Goal: Navigation & Orientation: Find specific page/section

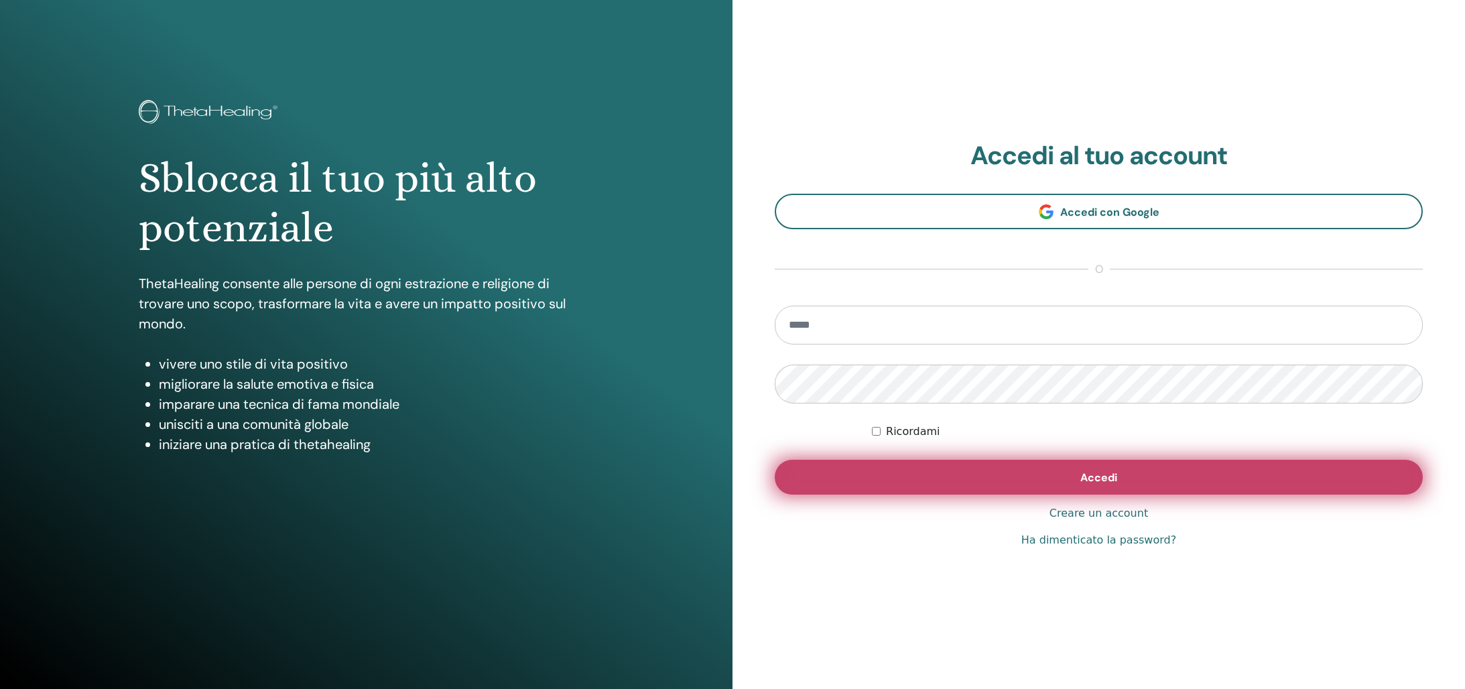
type input "**********"
click at [1084, 476] on span "Accedi" at bounding box center [1099, 478] width 37 height 14
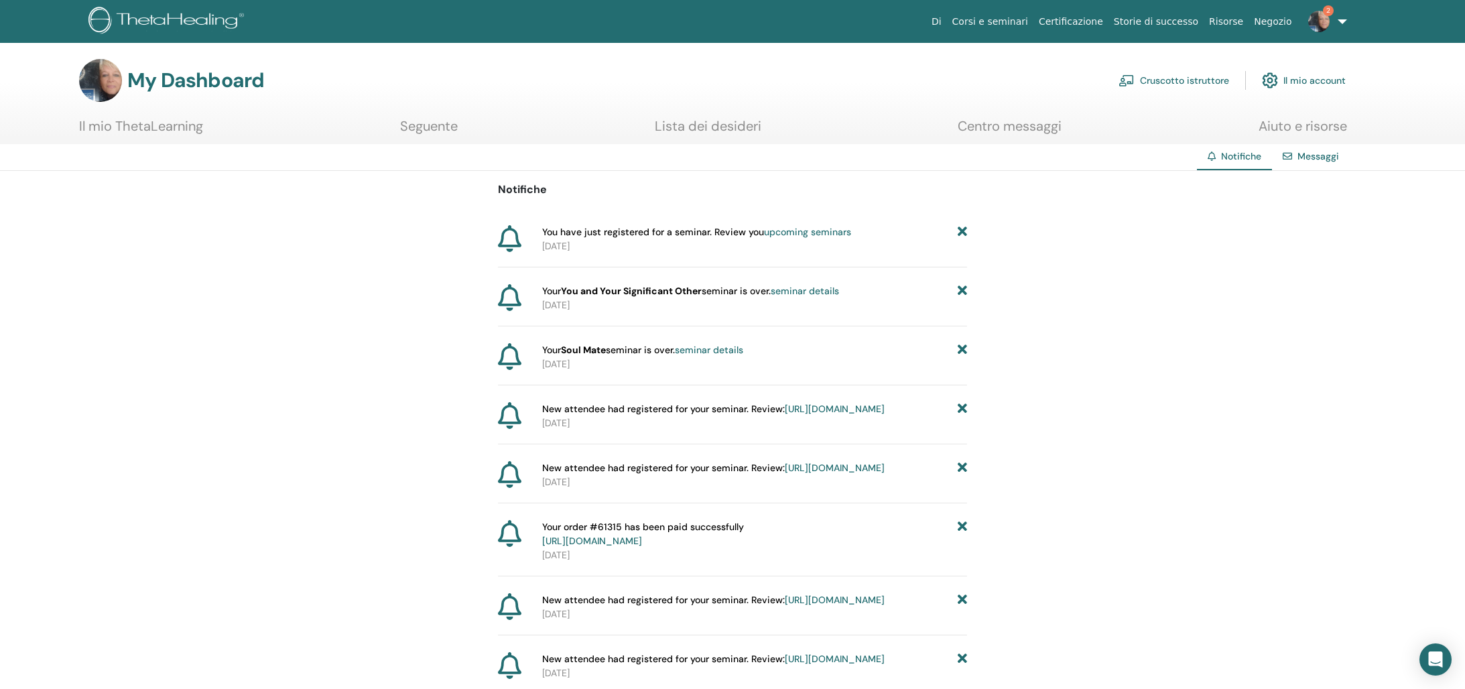
click at [506, 233] on icon at bounding box center [509, 238] width 23 height 27
click at [1180, 78] on link "Cruscotto istruttore" at bounding box center [1174, 78] width 111 height 29
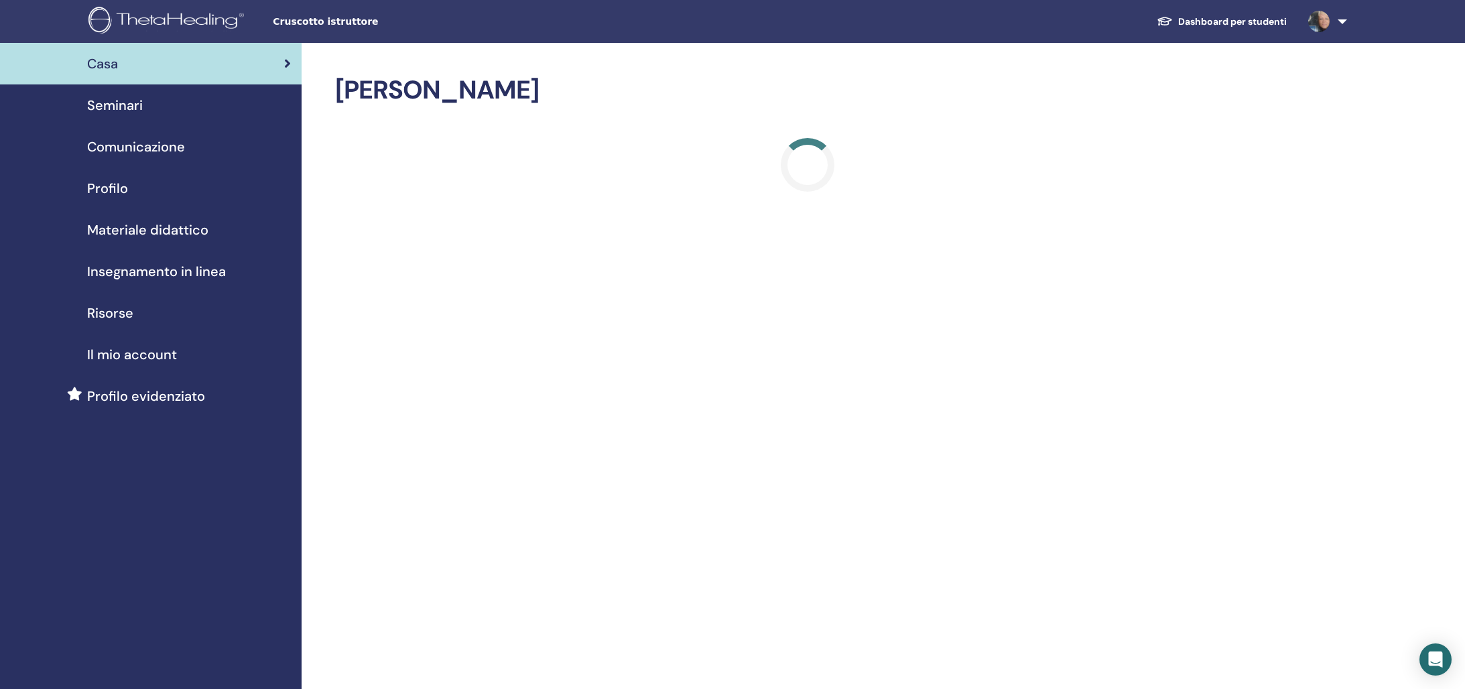
scroll to position [2, 0]
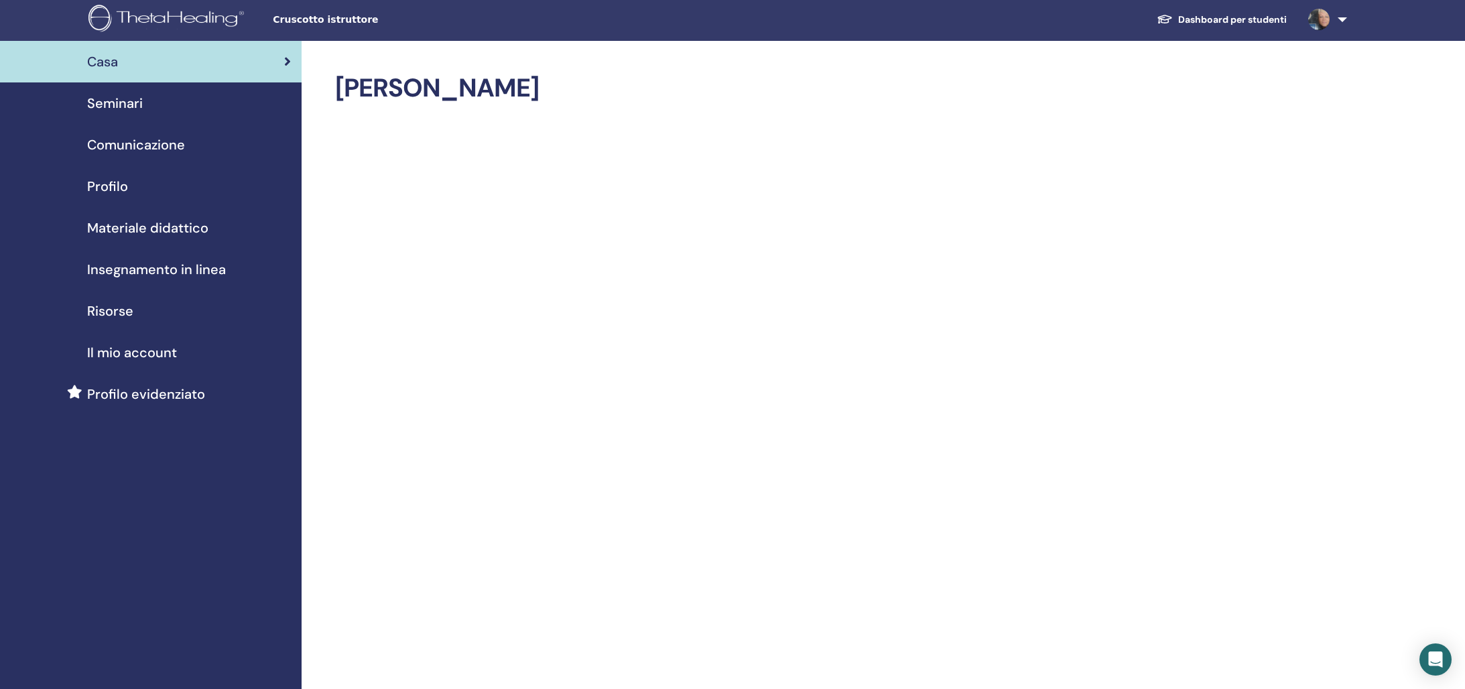
click at [119, 103] on span "Seminari" at bounding box center [115, 103] width 56 height 20
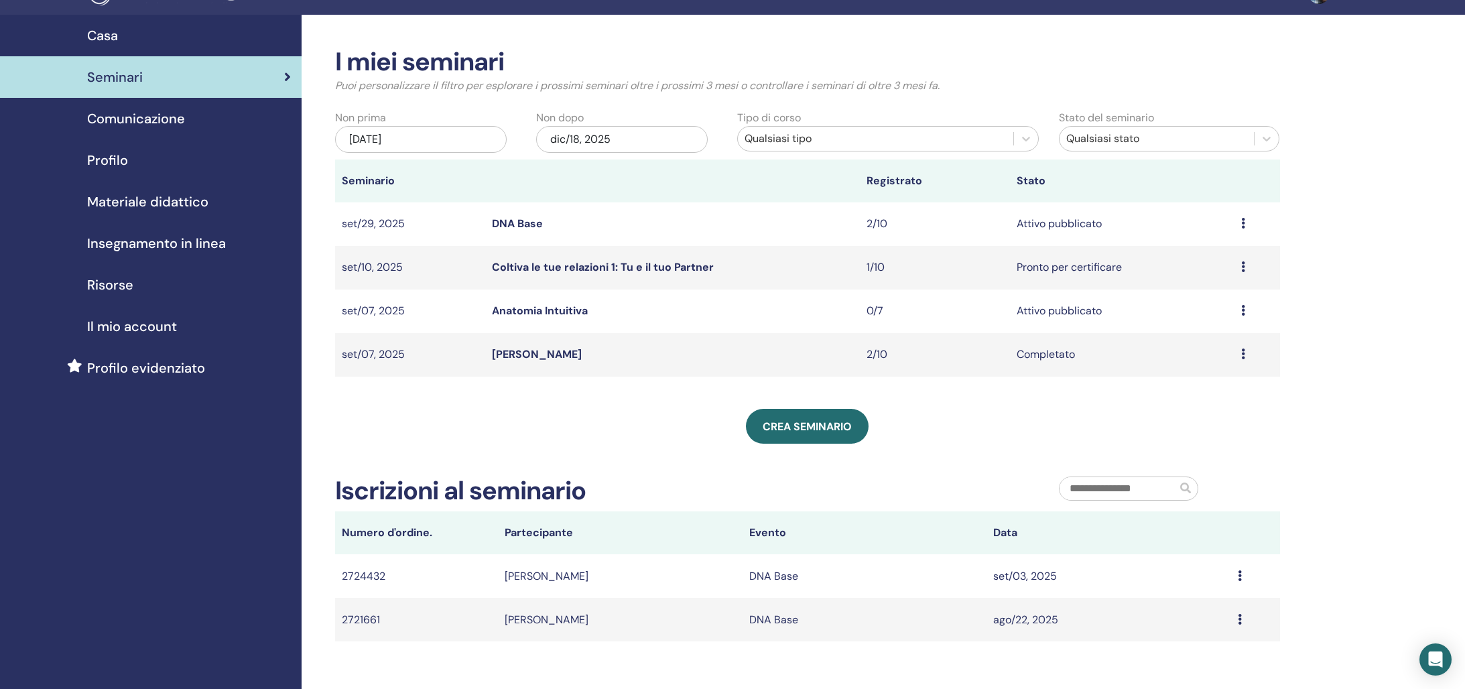
scroll to position [21, 0]
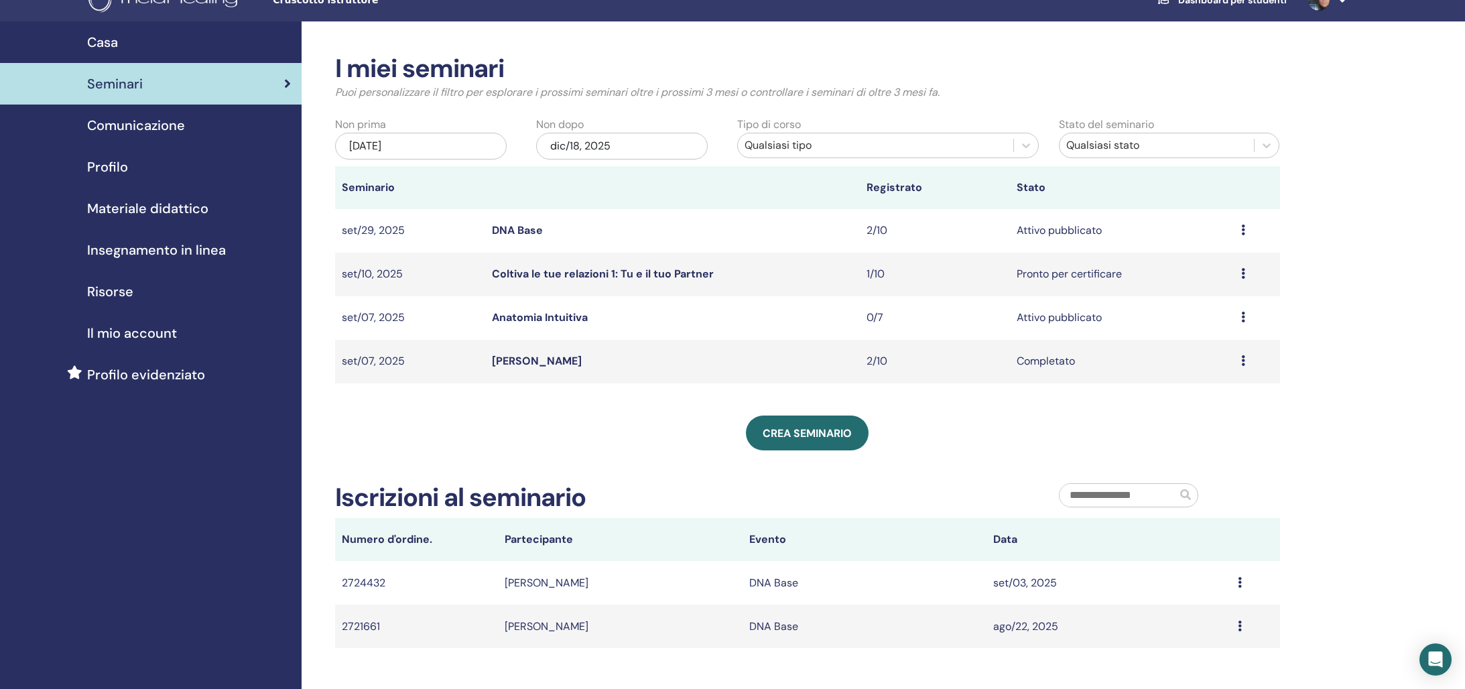
click at [1243, 271] on icon at bounding box center [1243, 273] width 4 height 11
click at [1194, 324] on link "Partecipanti" at bounding box center [1190, 322] width 60 height 14
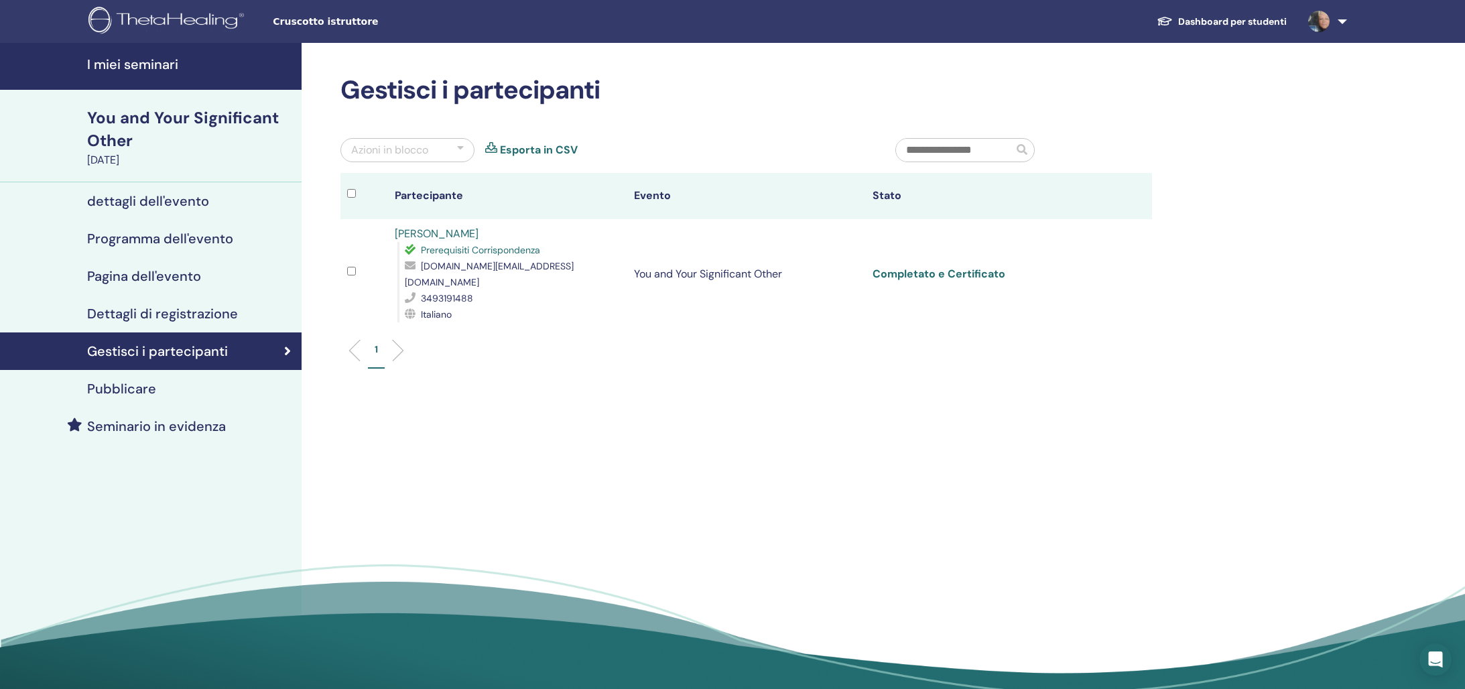
click at [938, 267] on link "Completato e Certificato" at bounding box center [939, 274] width 133 height 14
click at [156, 66] on h4 "I miei seminari" at bounding box center [190, 64] width 206 height 16
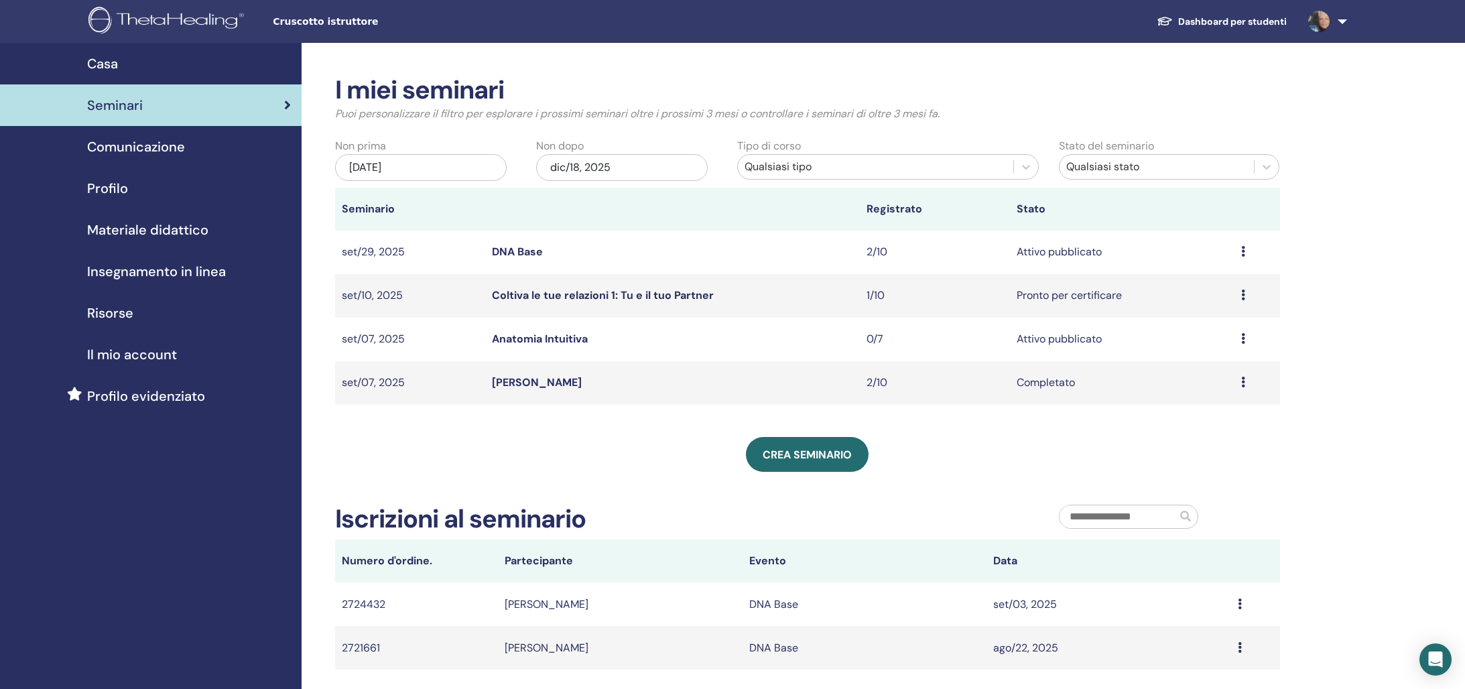
click at [524, 379] on link "Anima Gemella" at bounding box center [537, 382] width 90 height 14
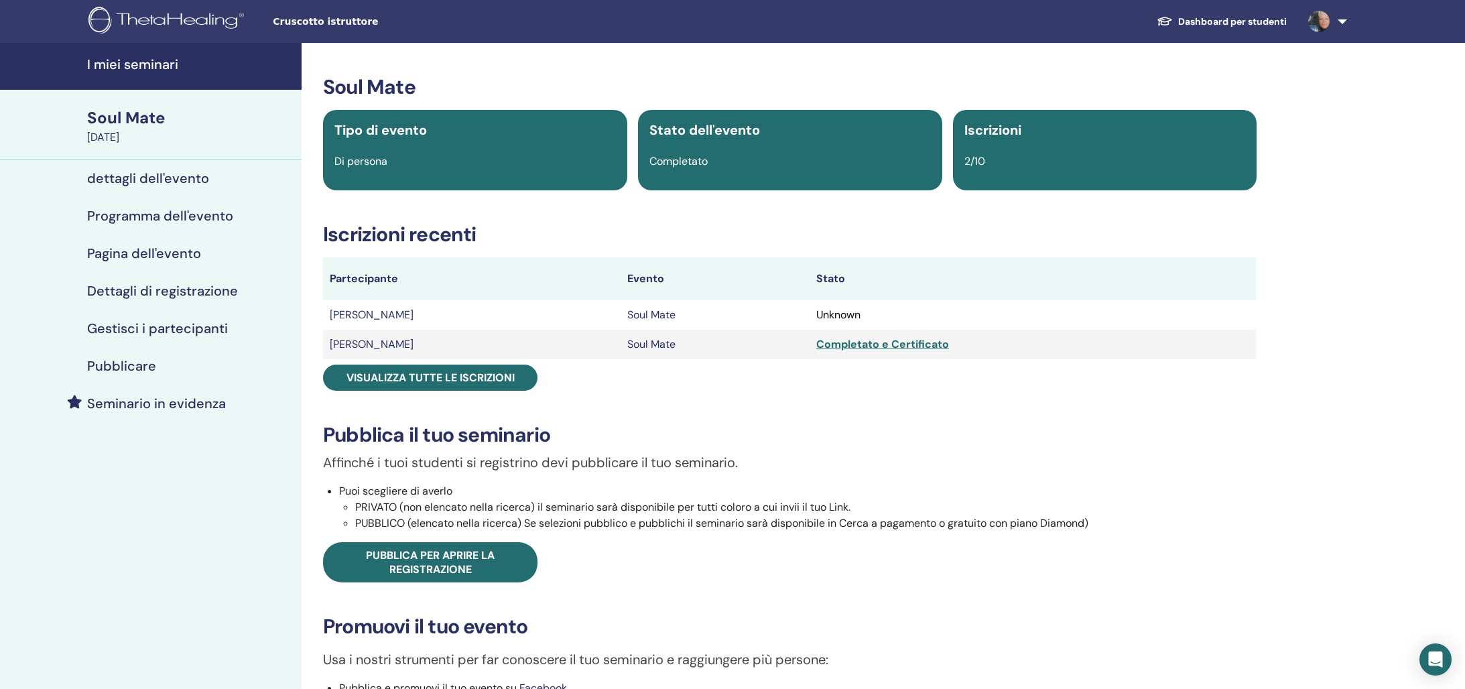
click at [132, 63] on h4 "I miei seminari" at bounding box center [190, 64] width 206 height 16
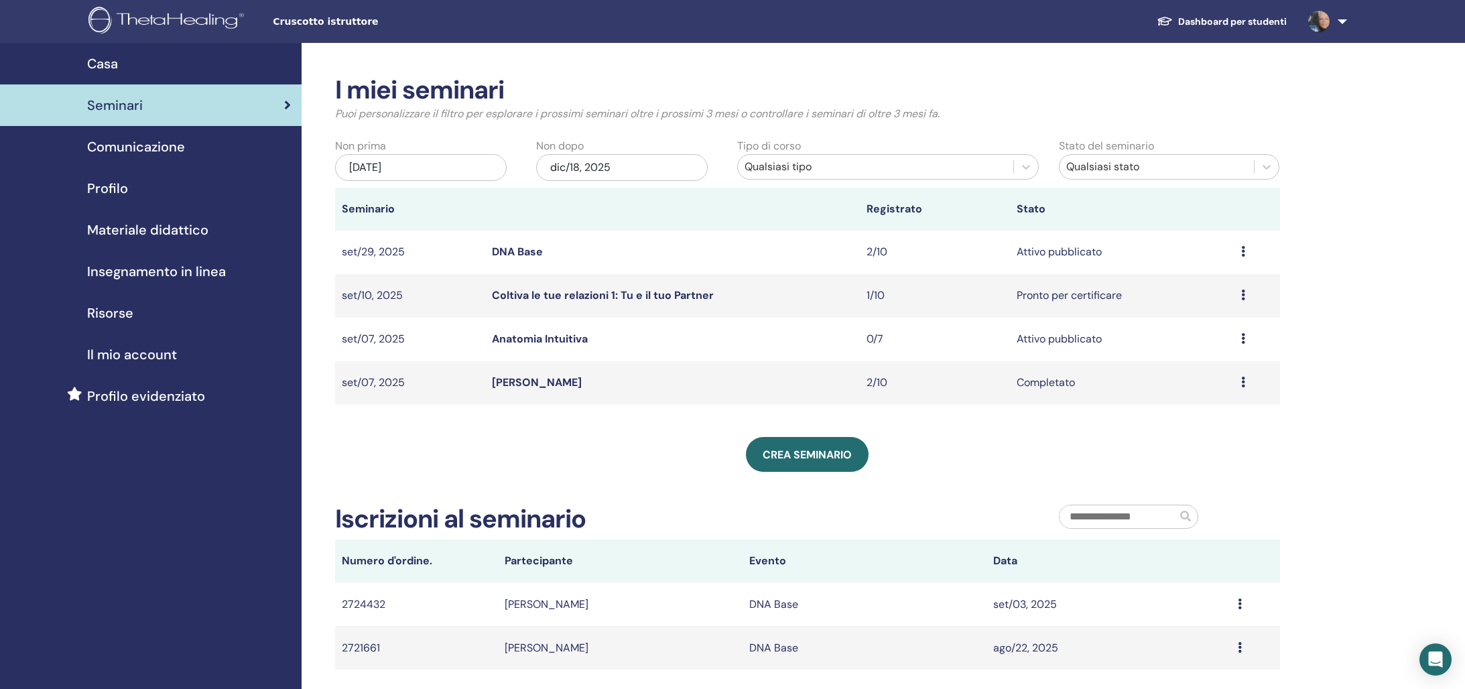
click at [117, 353] on span "Il mio account" at bounding box center [132, 355] width 90 height 20
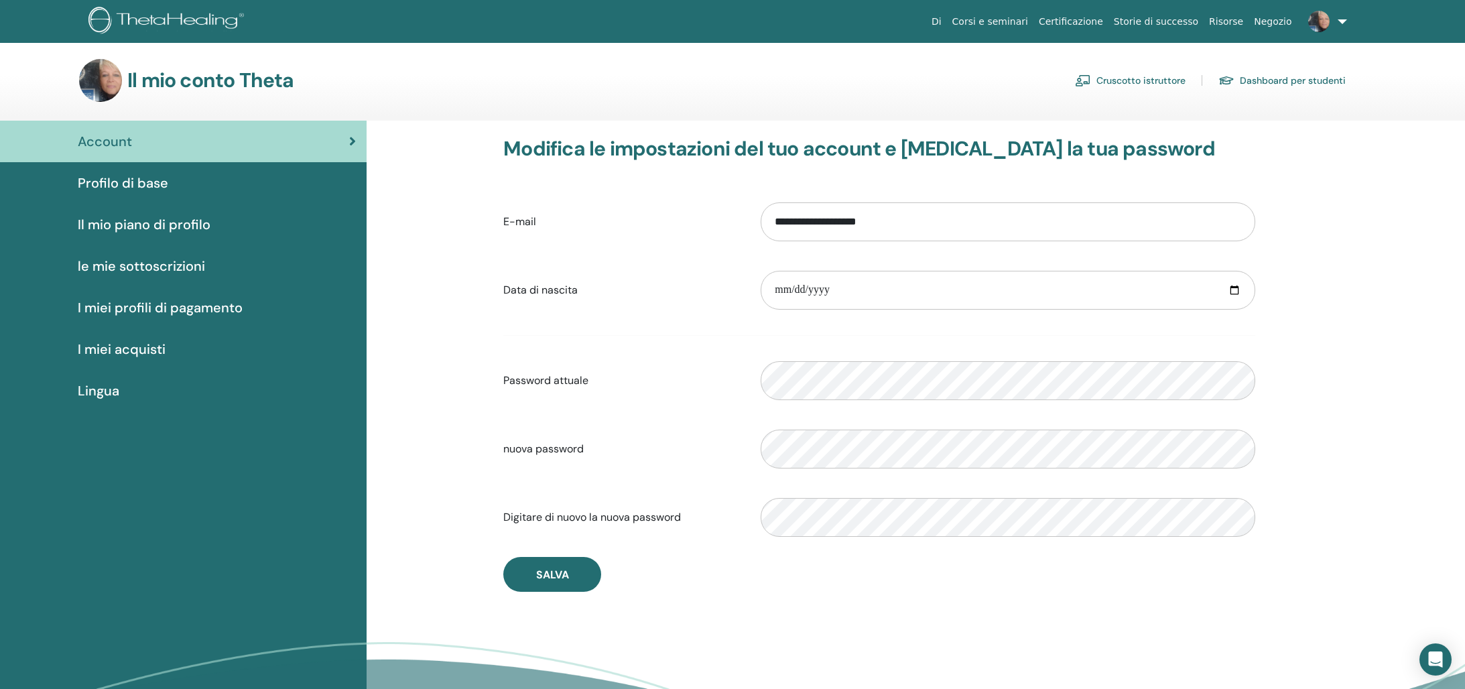
click at [190, 263] on span "le mie sottoscrizioni" at bounding box center [141, 266] width 127 height 20
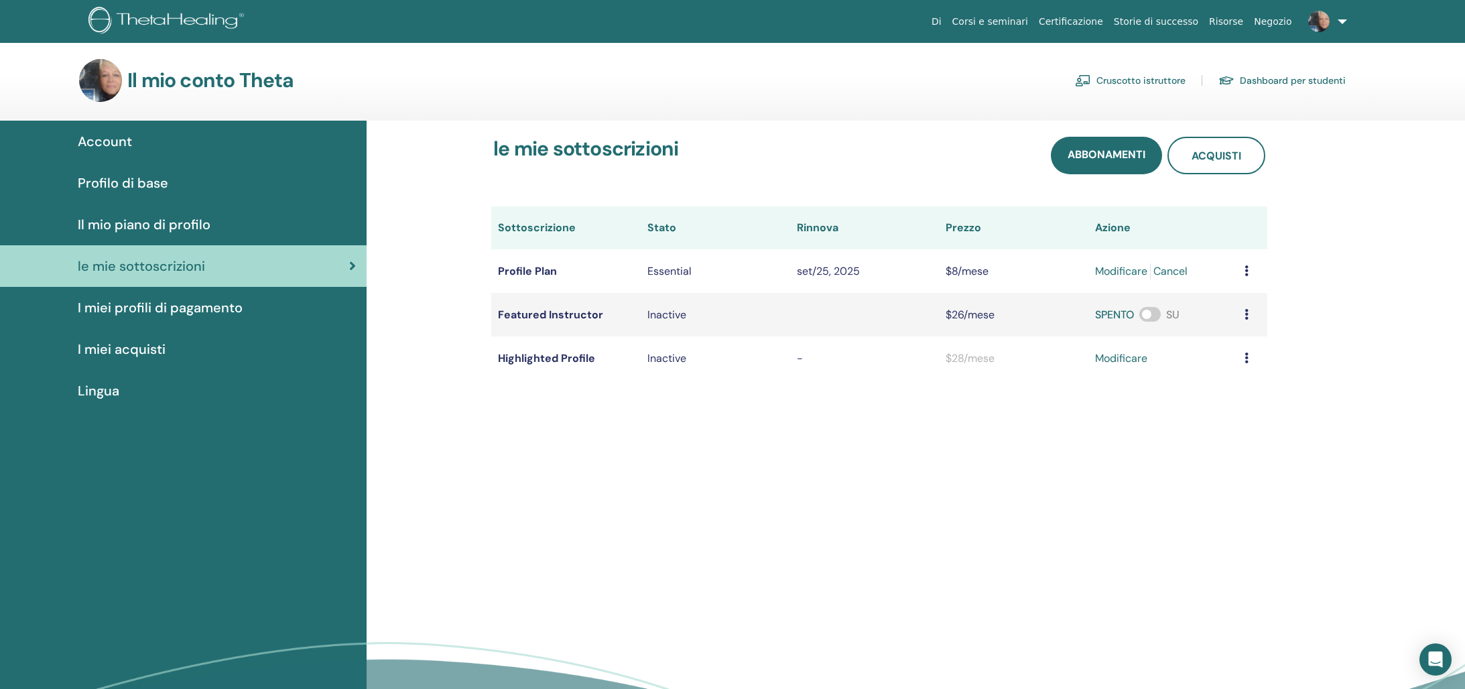
click at [139, 180] on span "Profilo di base" at bounding box center [123, 183] width 90 height 20
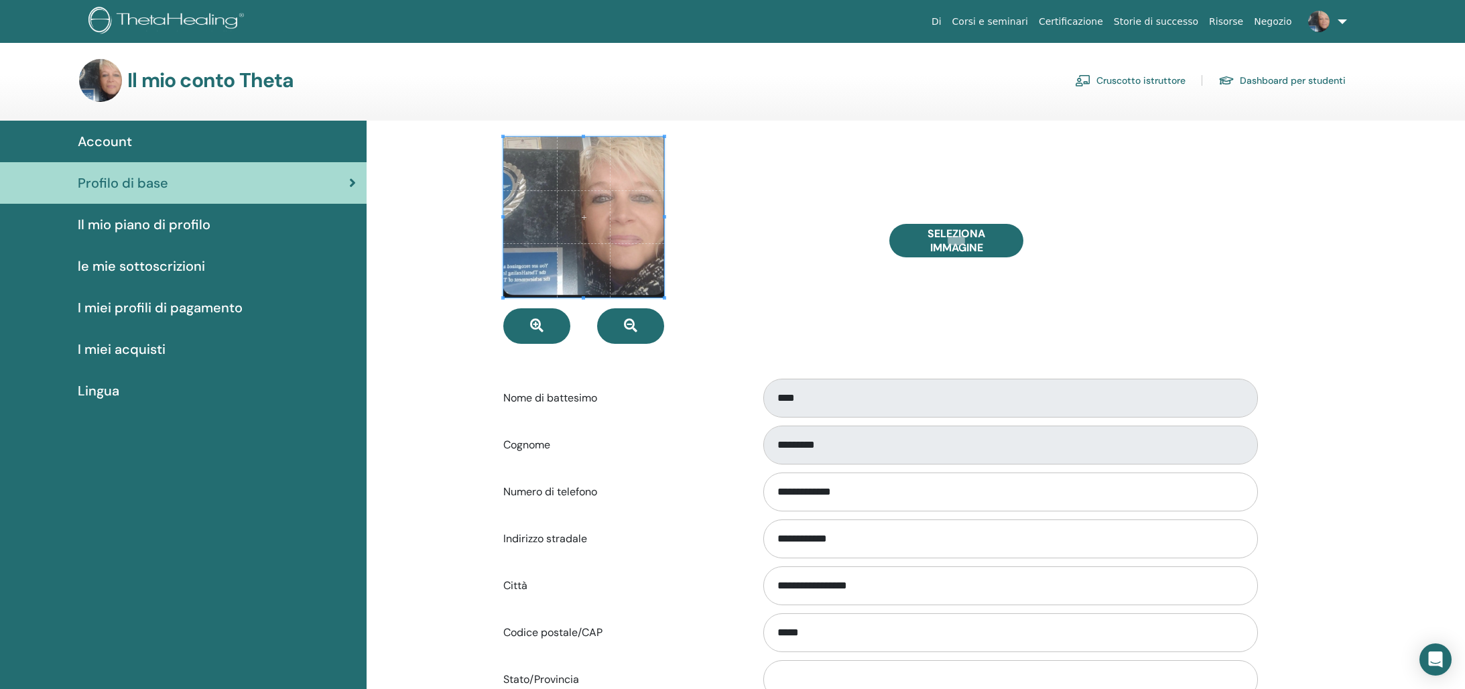
click at [1296, 80] on link "Dashboard per studenti" at bounding box center [1282, 80] width 127 height 21
click at [1120, 81] on link "Cruscotto istruttore" at bounding box center [1130, 80] width 111 height 21
